Goal: Navigation & Orientation: Go to known website

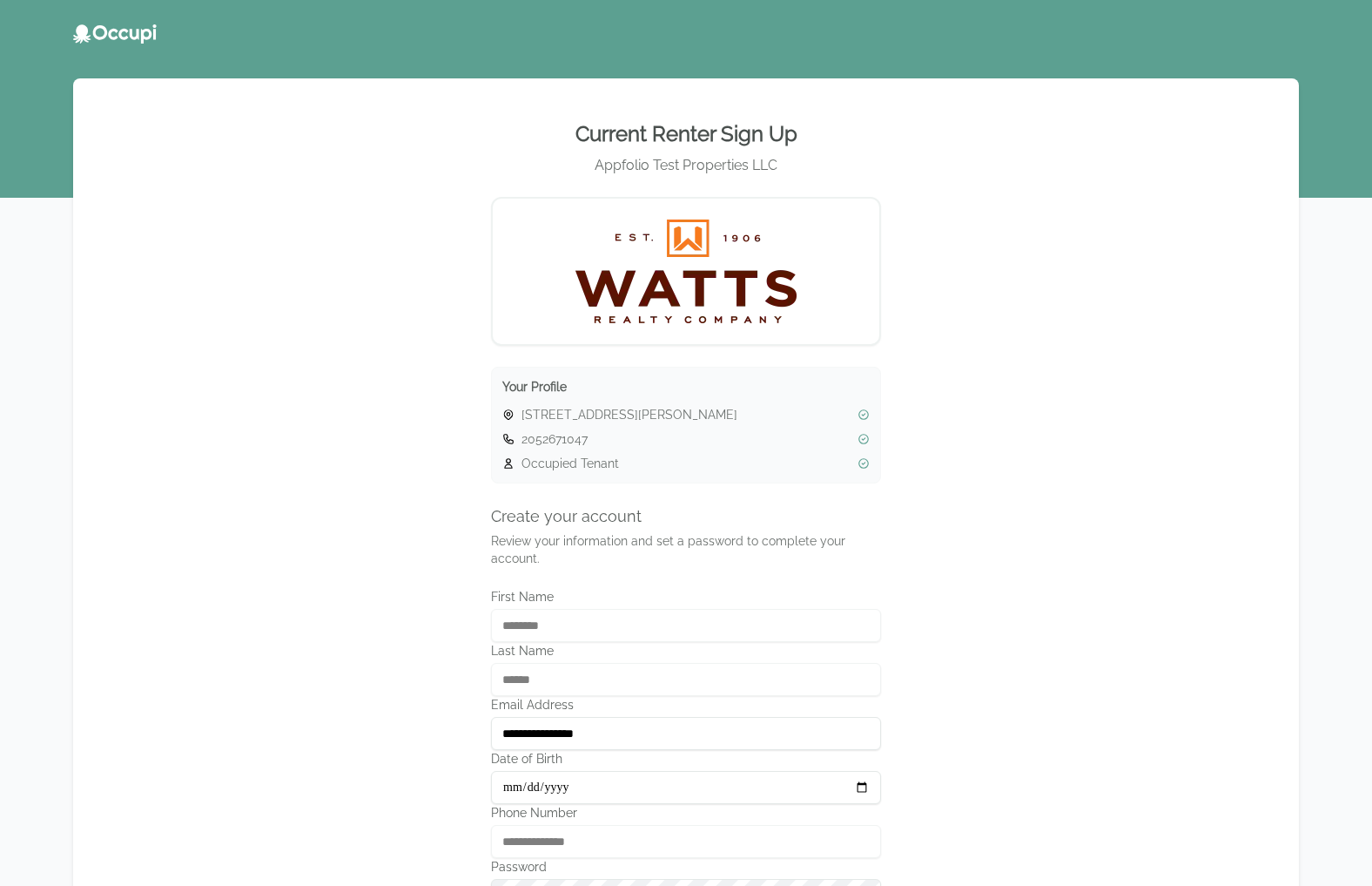
click at [78, 29] on icon at bounding box center [82, 34] width 18 height 19
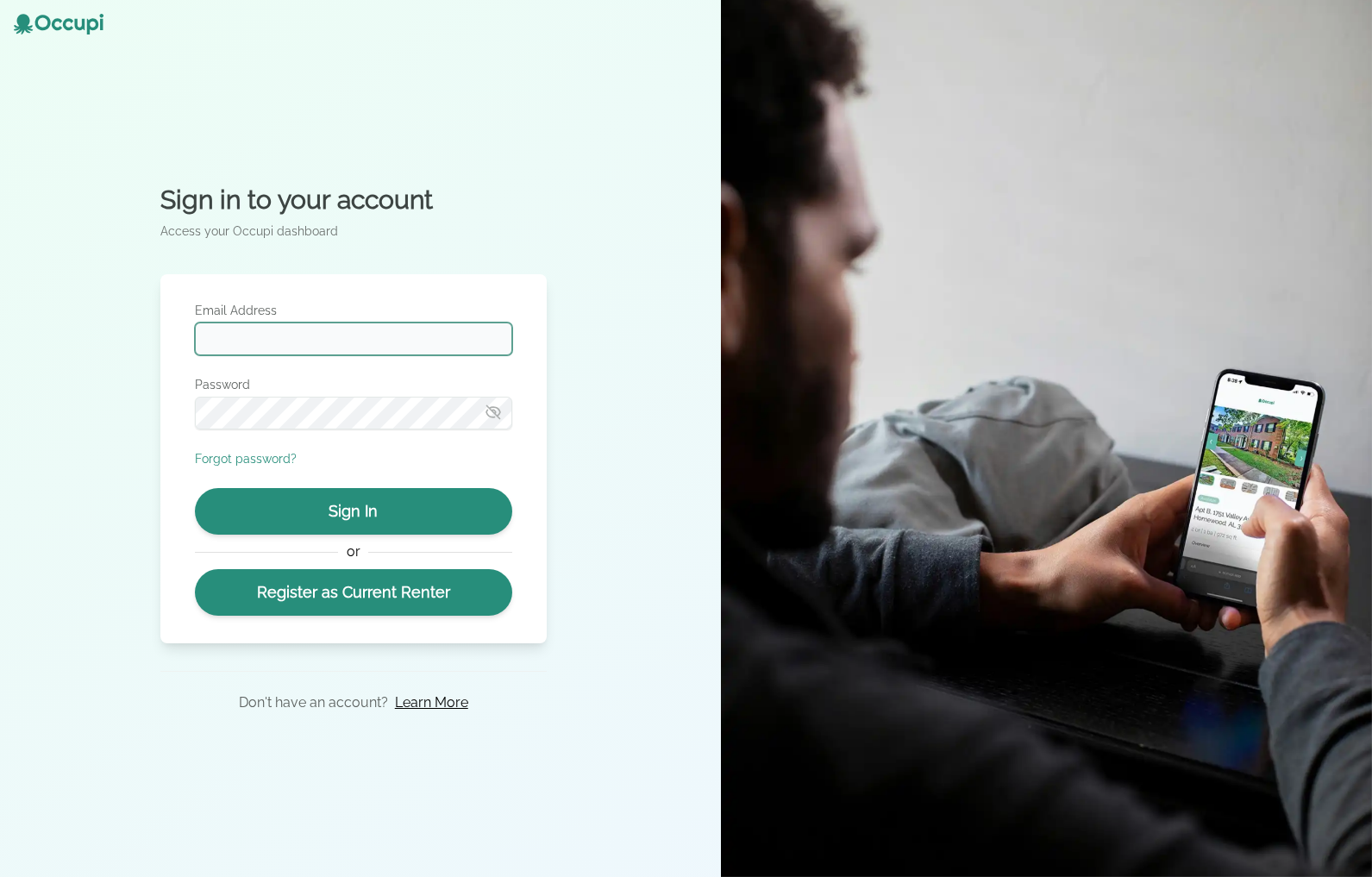
click at [314, 332] on input "Email Address" at bounding box center [353, 338] width 318 height 33
type input "**********"
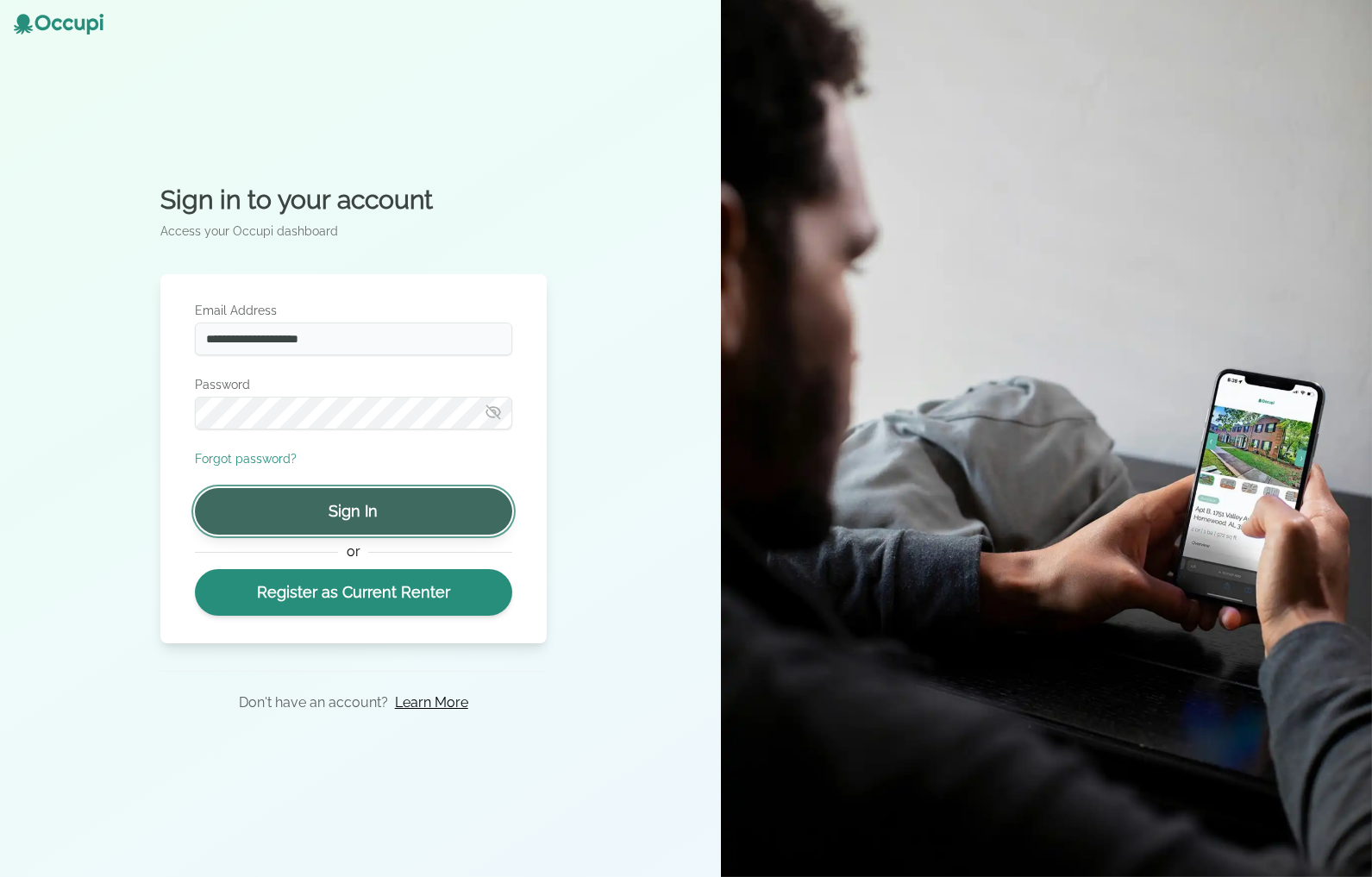
click at [346, 501] on button "Sign In" at bounding box center [353, 511] width 318 height 47
